Goal: Find specific page/section: Find specific page/section

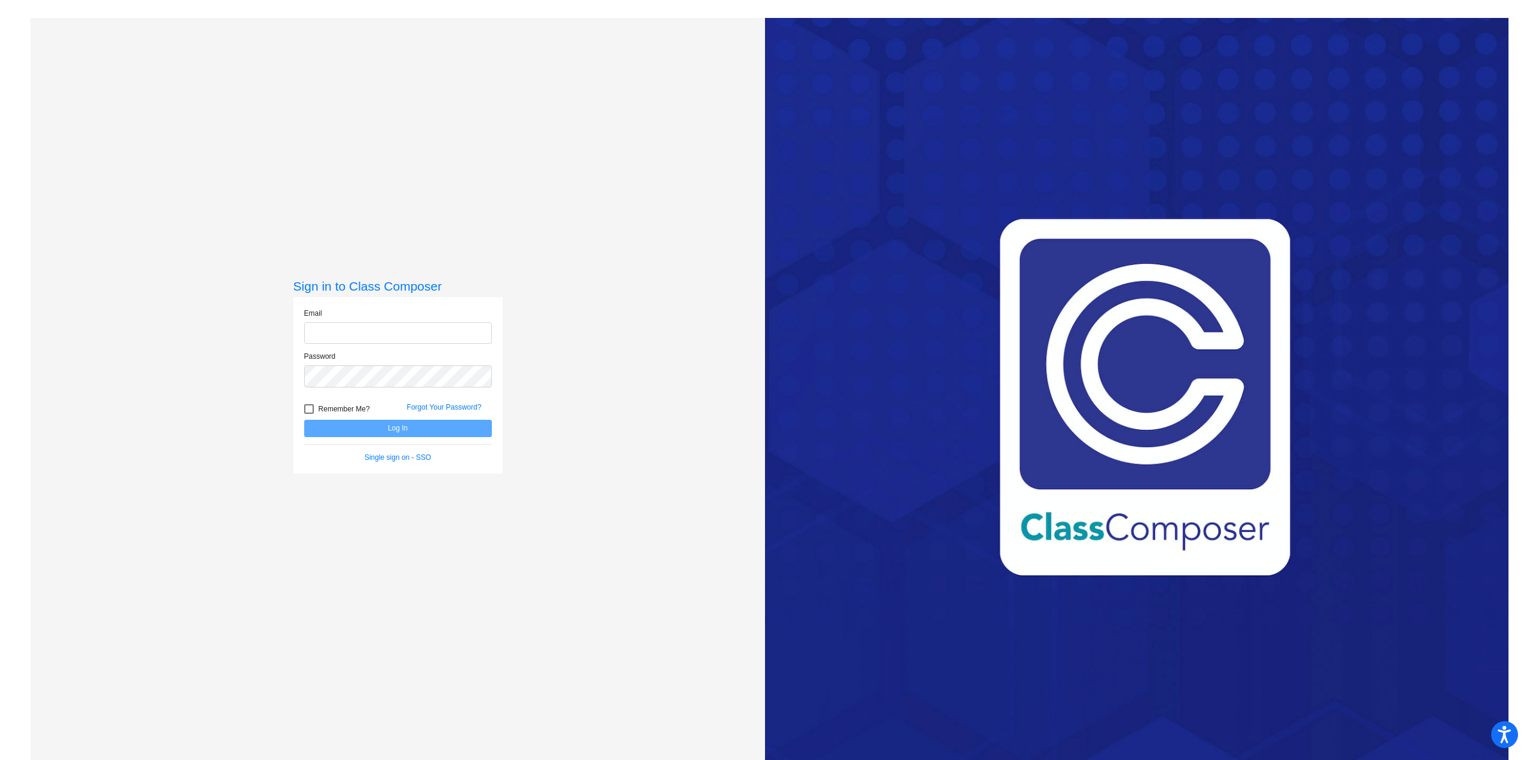
type input "[EMAIL_ADDRESS][DOMAIN_NAME]"
click at [416, 425] on button "Log In" at bounding box center [398, 428] width 188 height 17
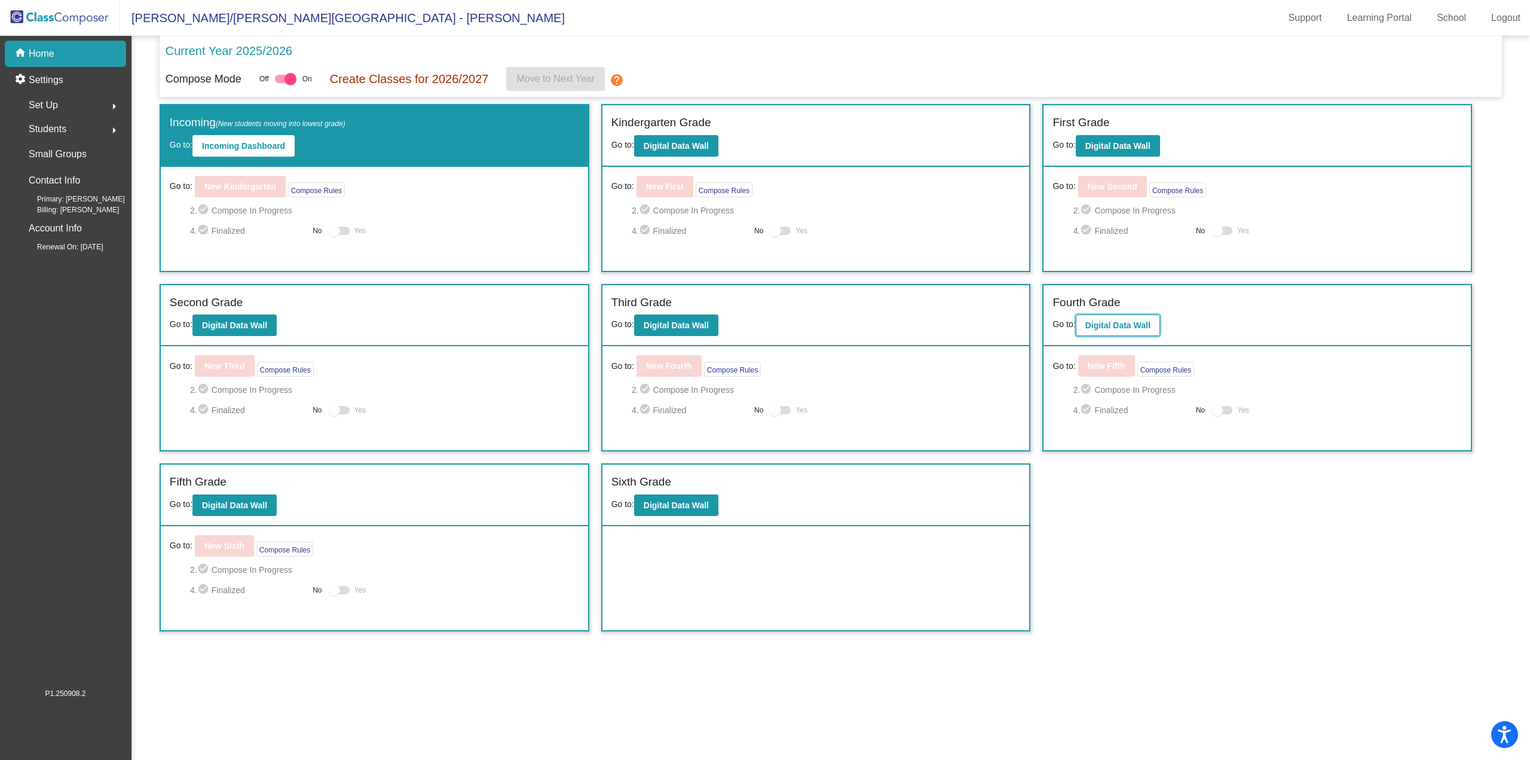
click at [1110, 328] on b "Digital Data Wall" at bounding box center [1117, 325] width 65 height 10
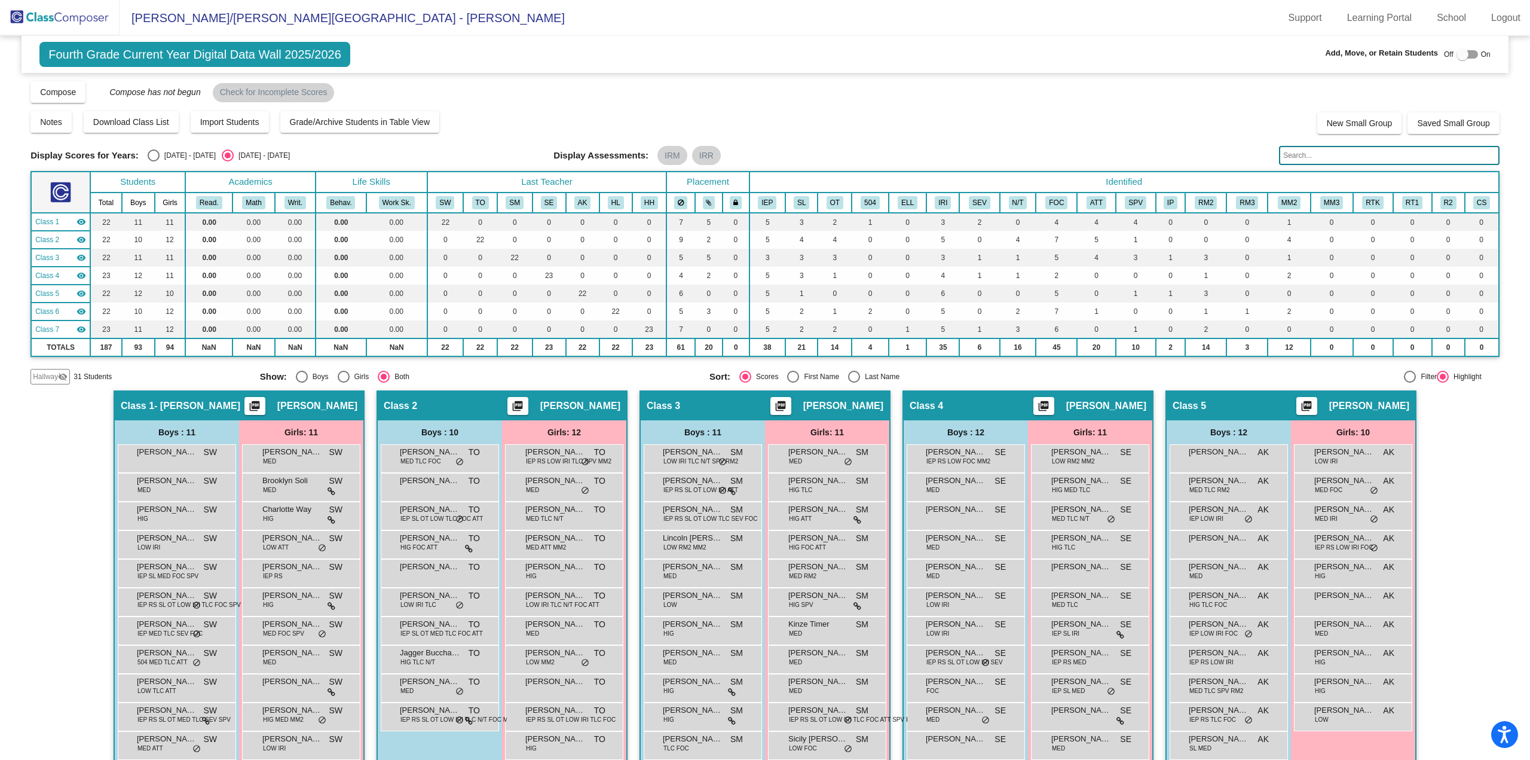
click at [1456, 52] on div at bounding box center [1462, 54] width 12 height 12
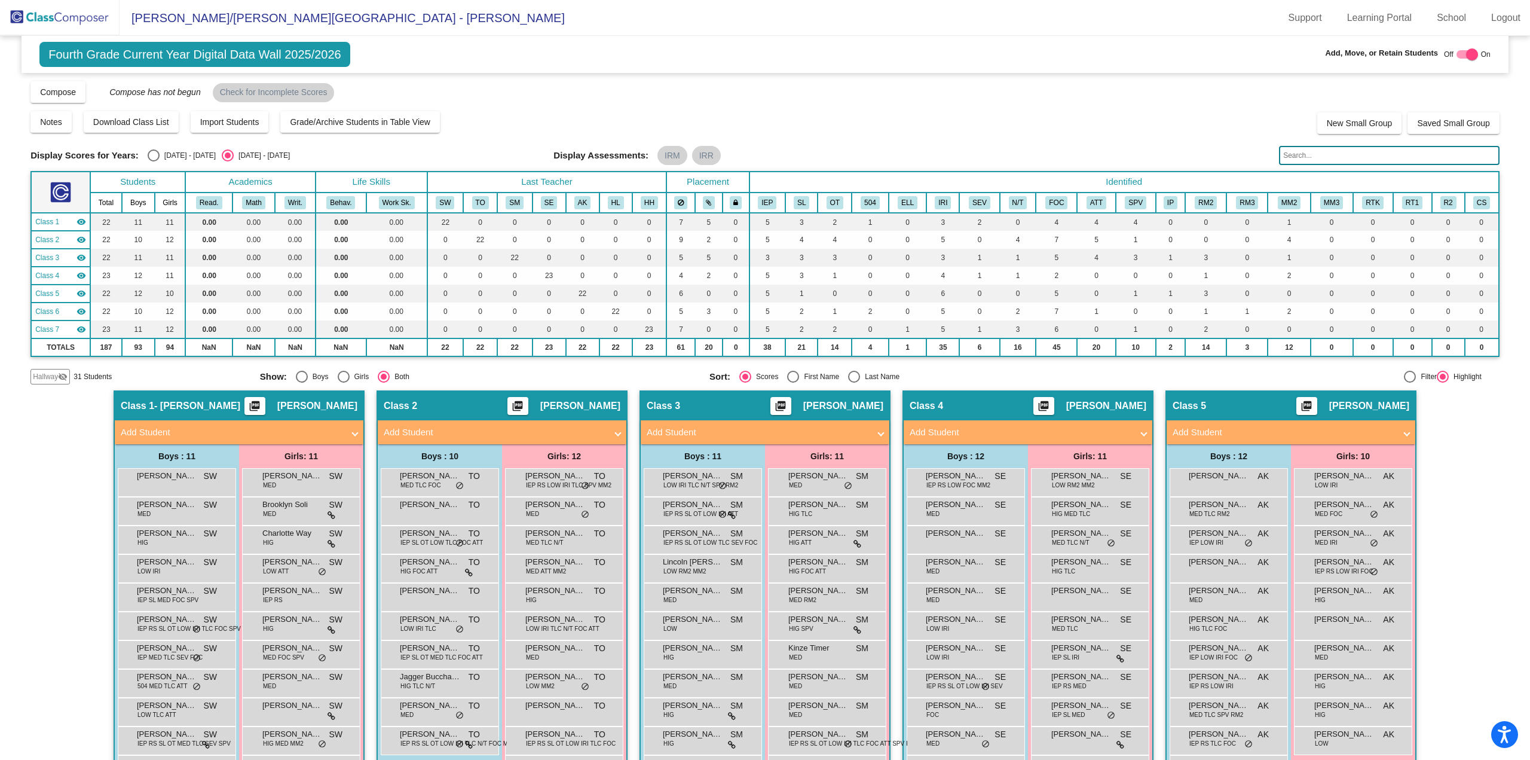
click at [62, 371] on div "Hallway visibility_off" at bounding box center [49, 377] width 39 height 16
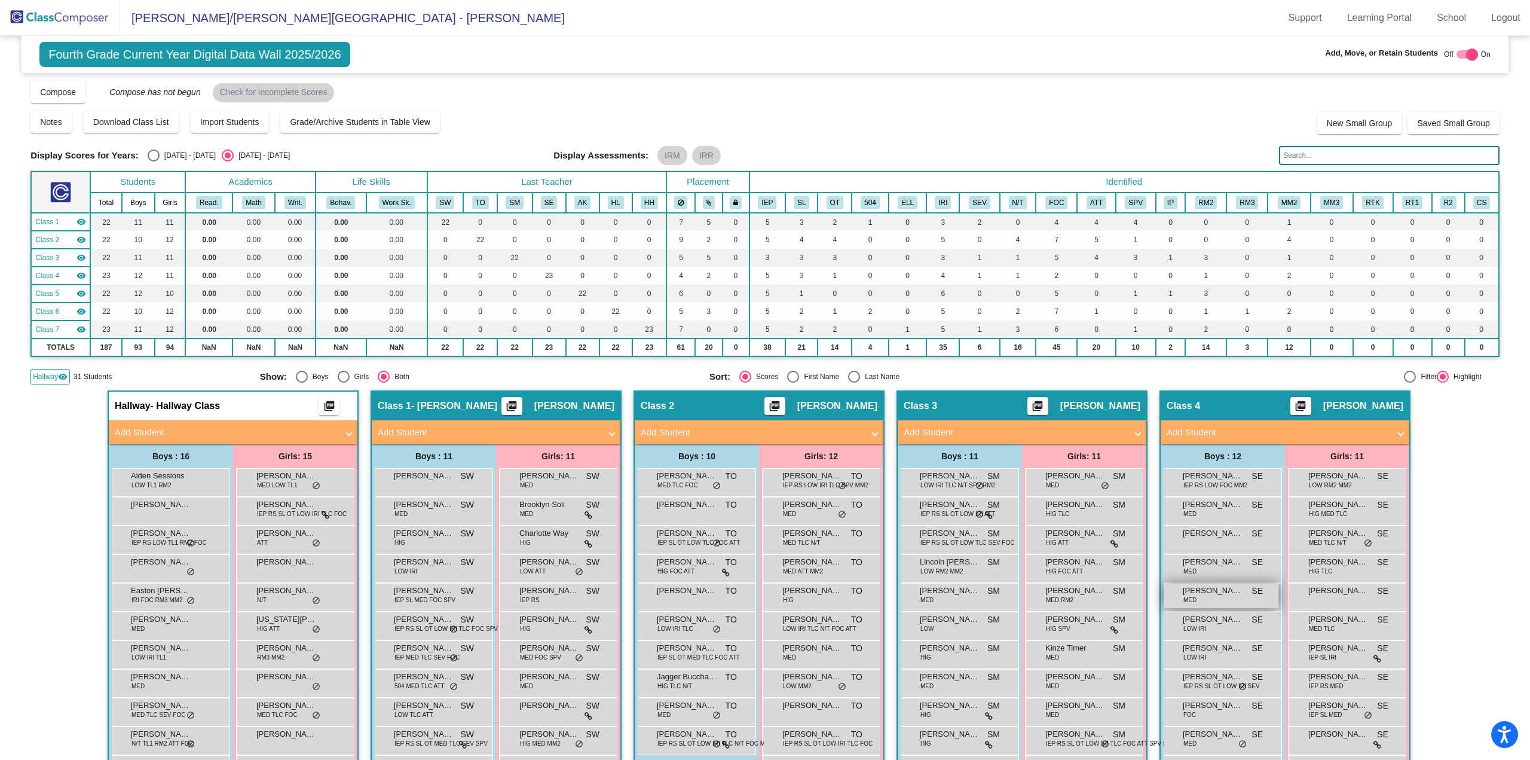
scroll to position [120, 0]
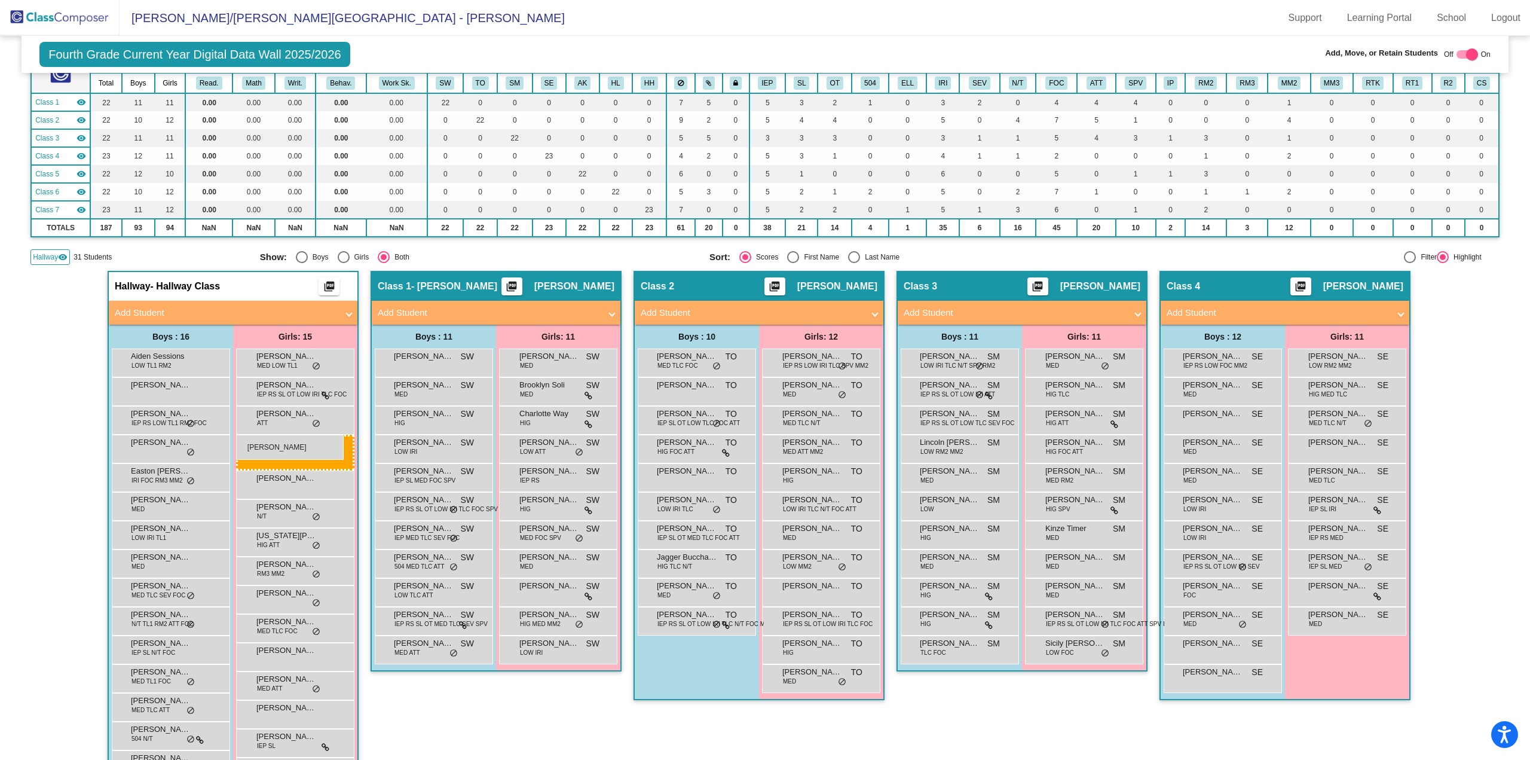
drag, startPoint x: 1338, startPoint y: 448, endPoint x: 236, endPoint y: 434, distance: 1102.1
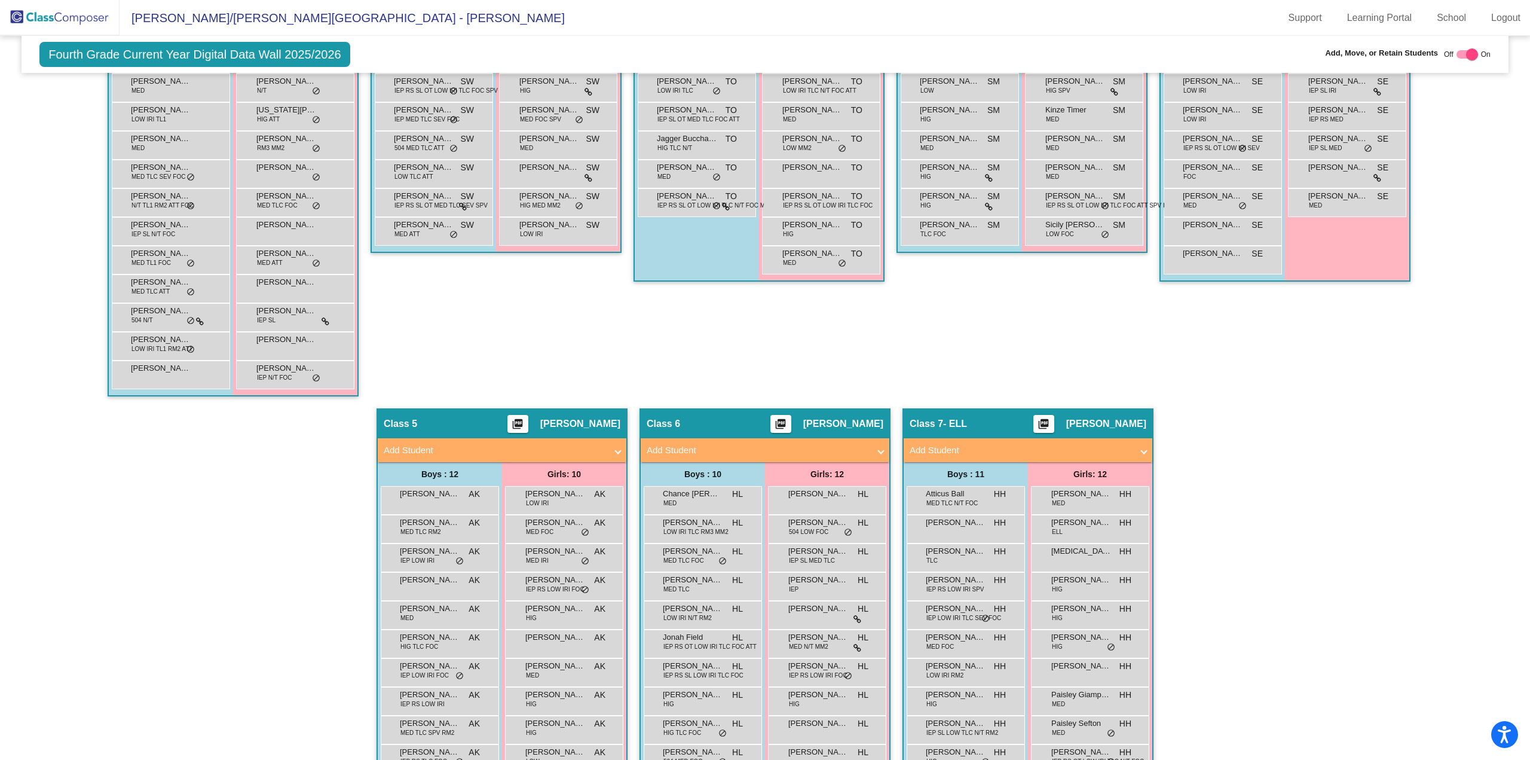
scroll to position [179, 0]
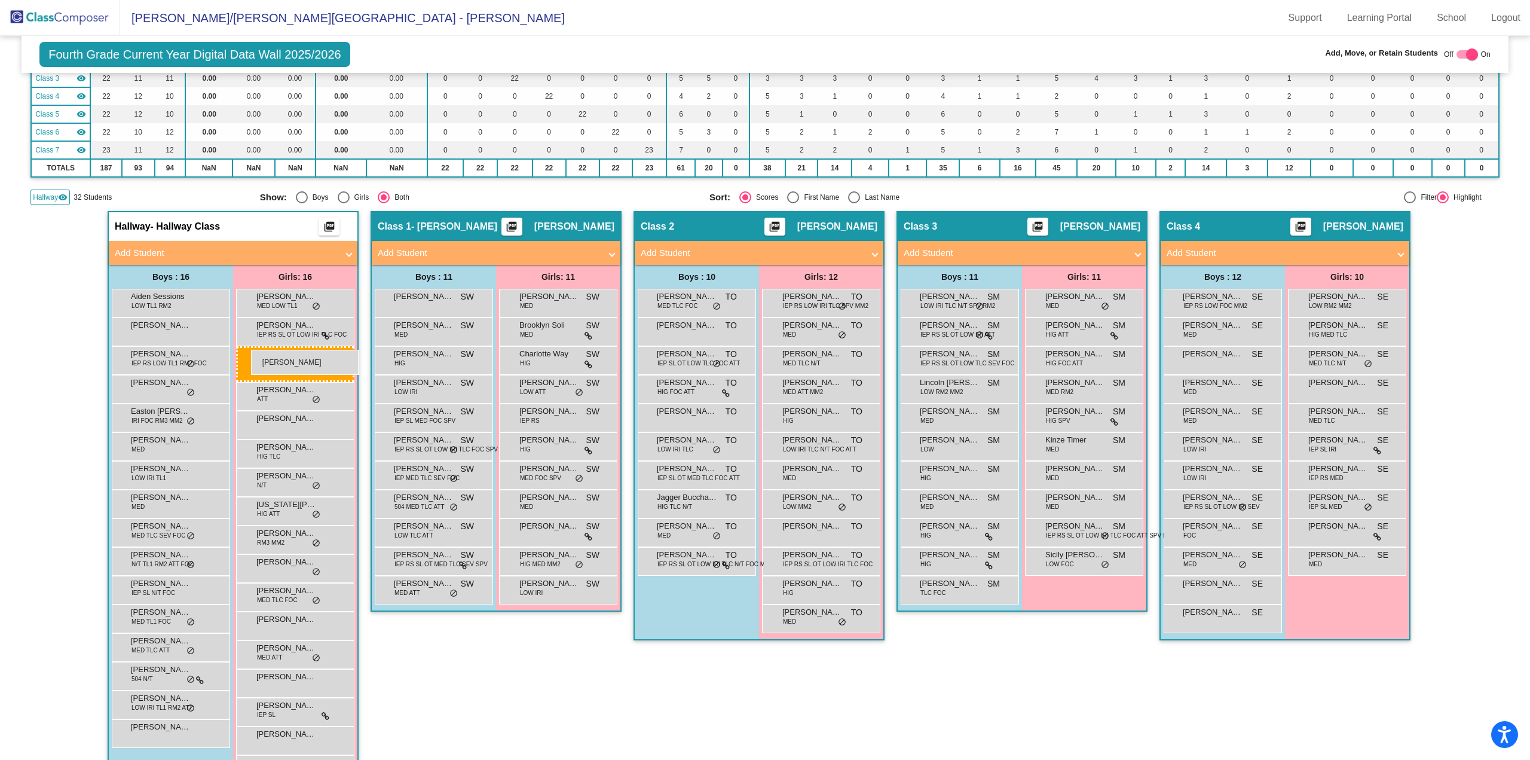
drag, startPoint x: 1070, startPoint y: 332, endPoint x: 251, endPoint y: 350, distance: 818.9
click at [1467, 53] on div at bounding box center [1472, 54] width 12 height 12
checkbox input "false"
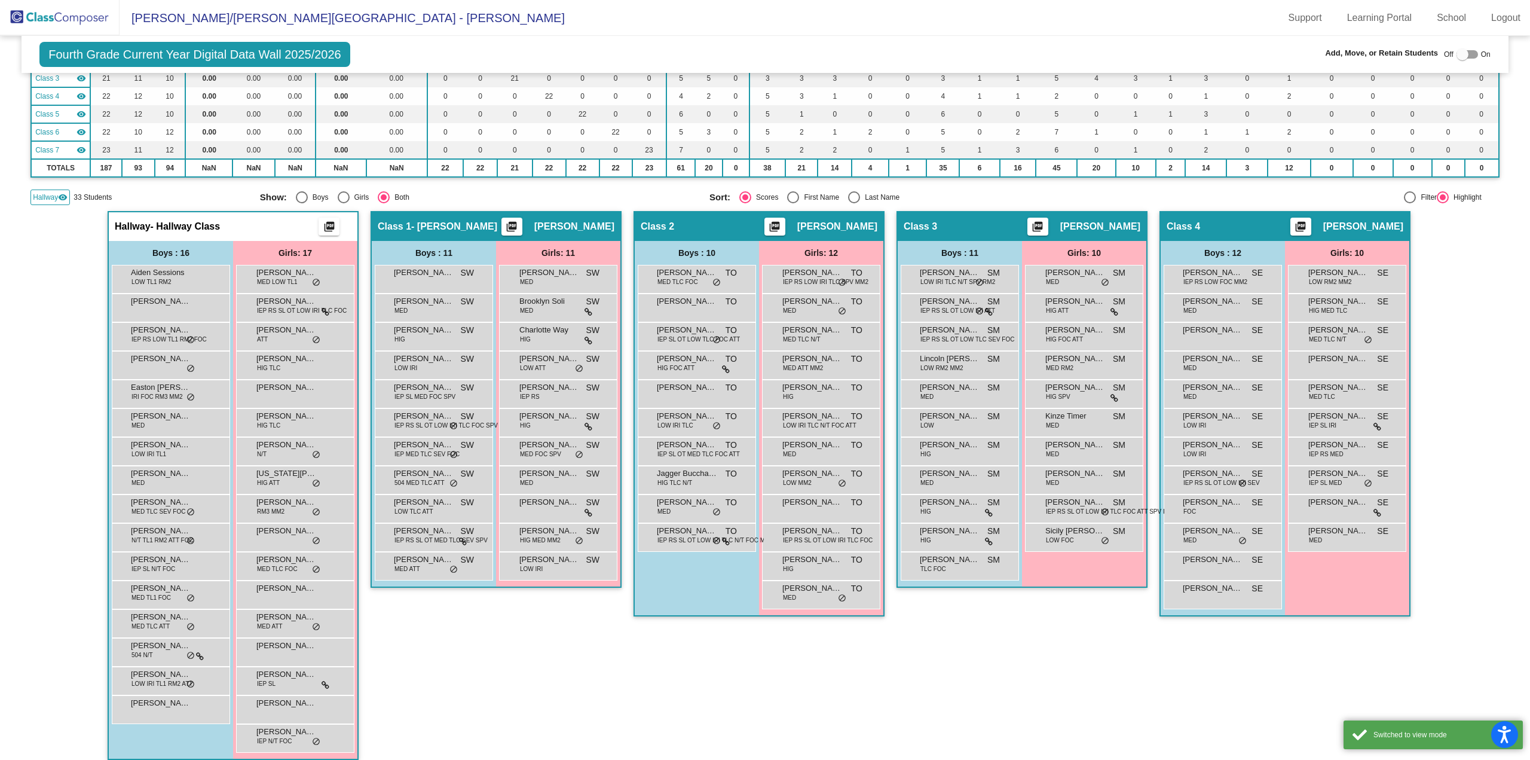
click at [89, 16] on img at bounding box center [60, 17] width 120 height 35
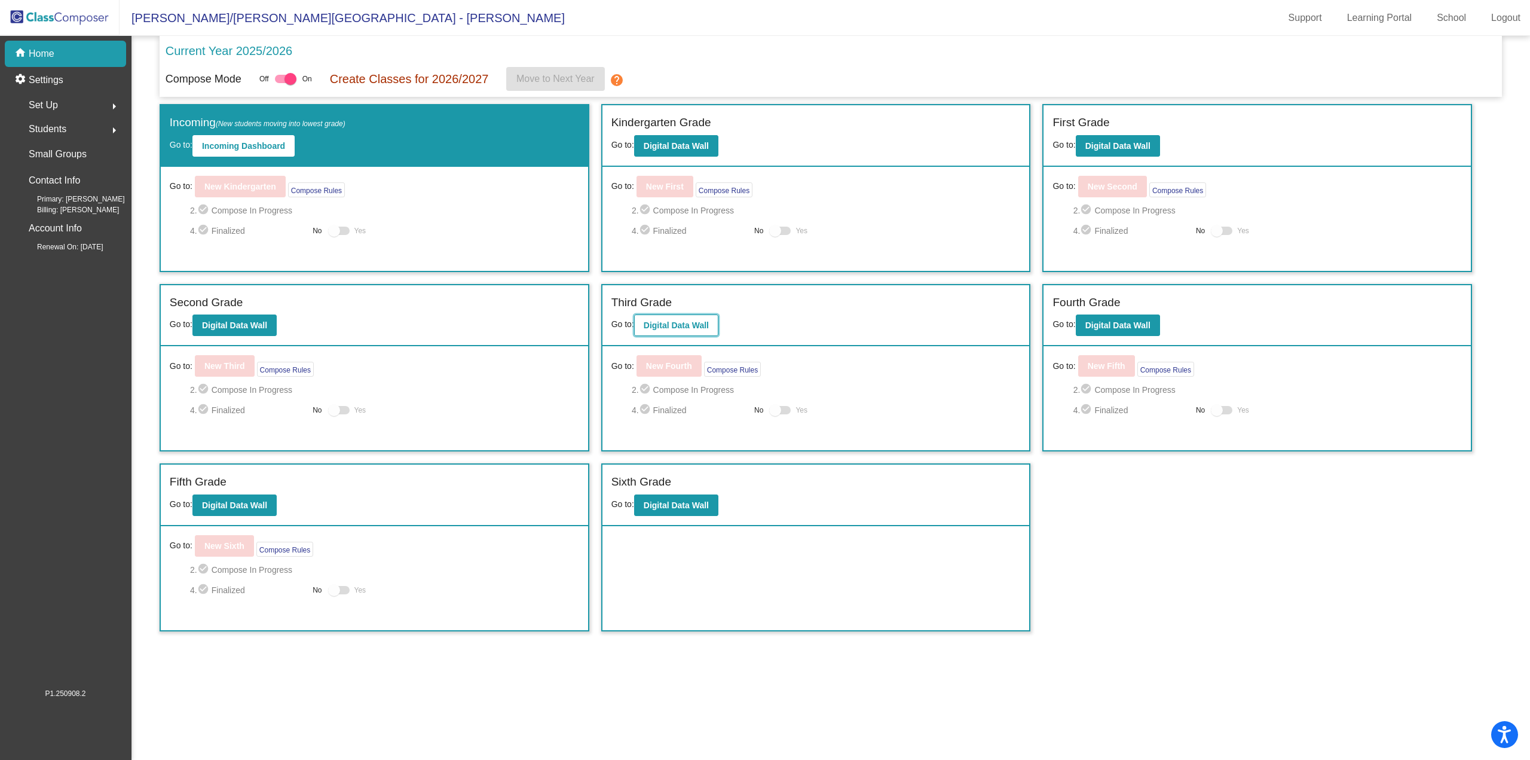
click at [659, 329] on b "Digital Data Wall" at bounding box center [676, 325] width 65 height 10
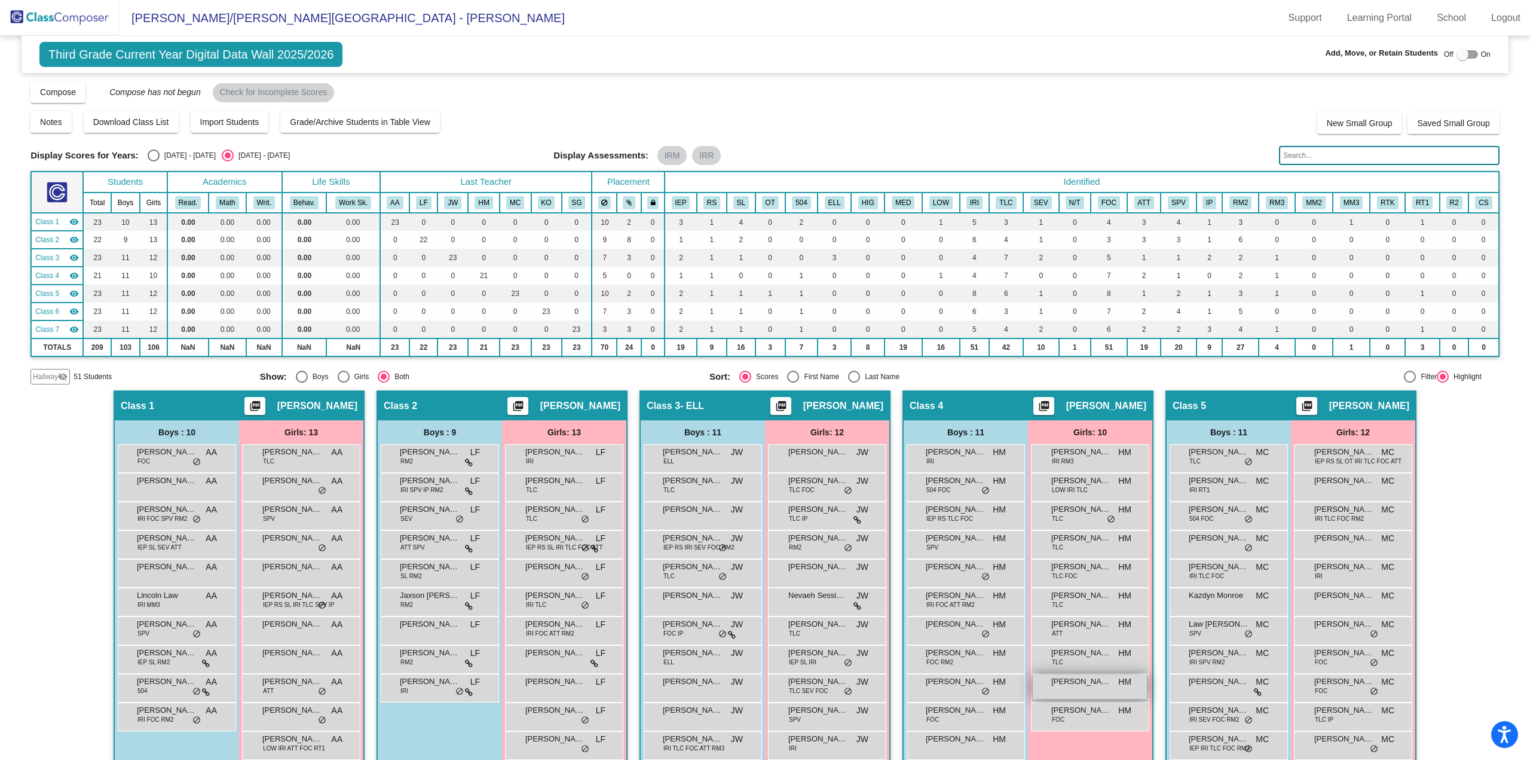
scroll to position [60, 0]
